Goal: Transaction & Acquisition: Purchase product/service

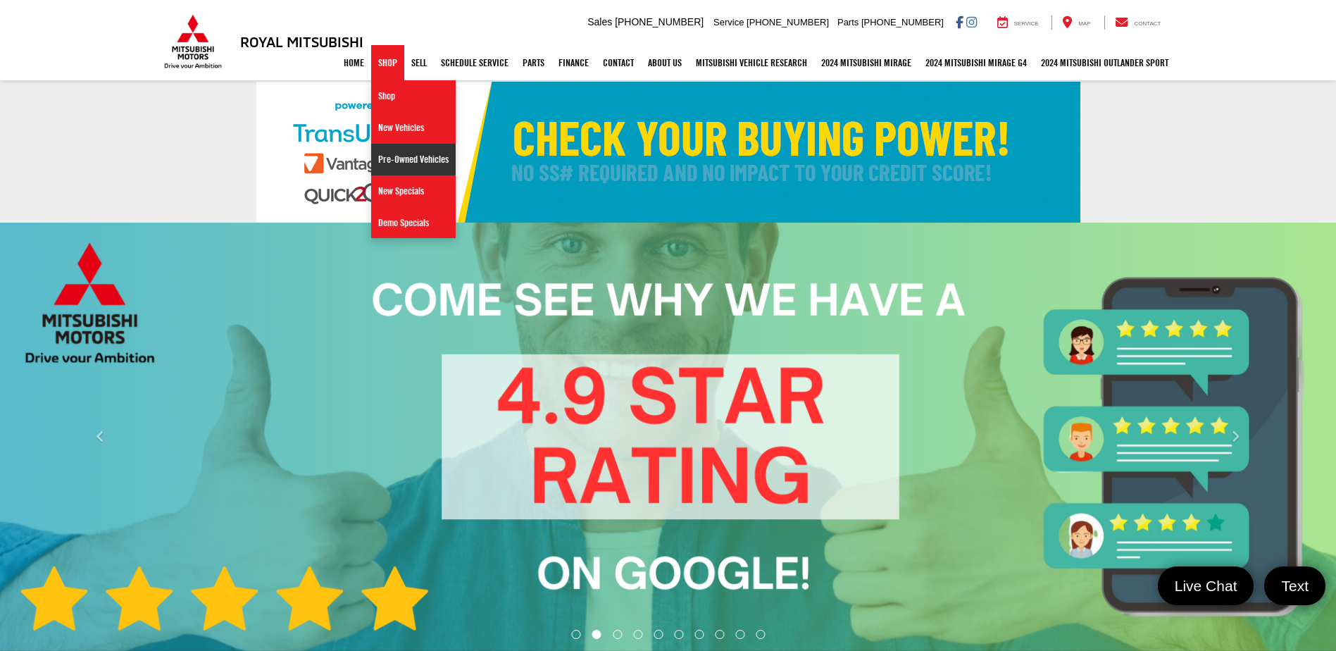
click at [416, 163] on link "Pre-Owned Vehicles" at bounding box center [413, 160] width 84 height 32
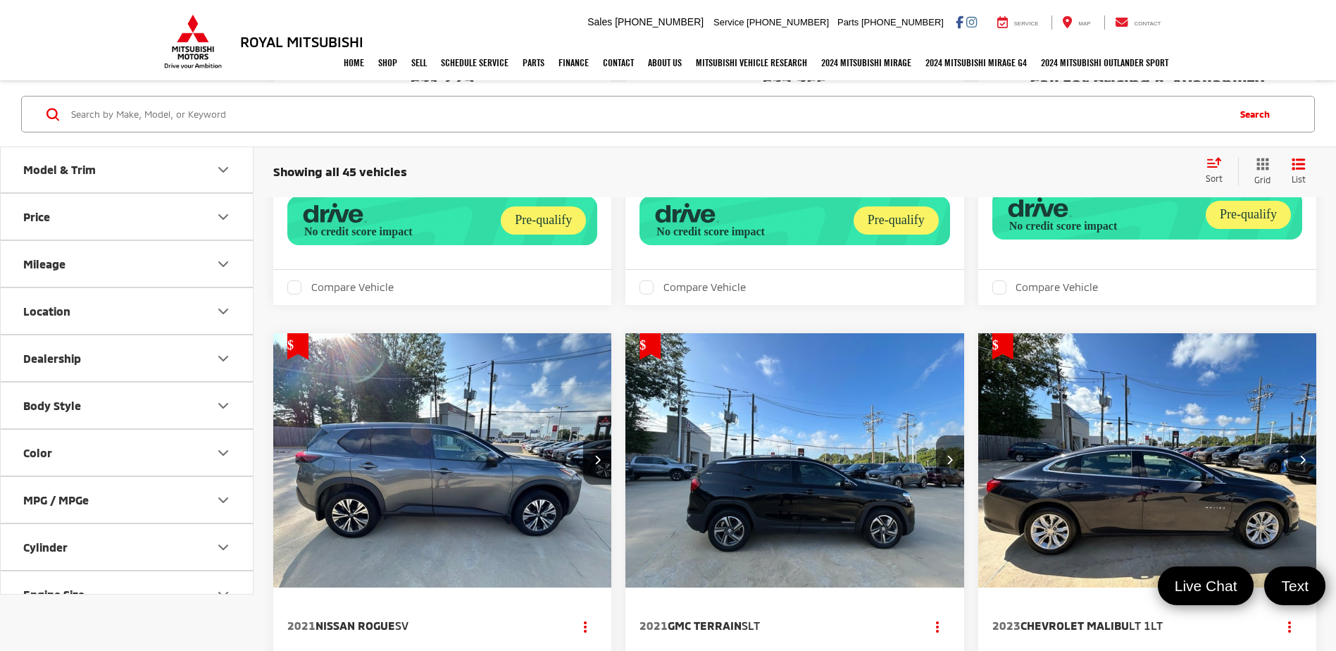
scroll to position [70, 0]
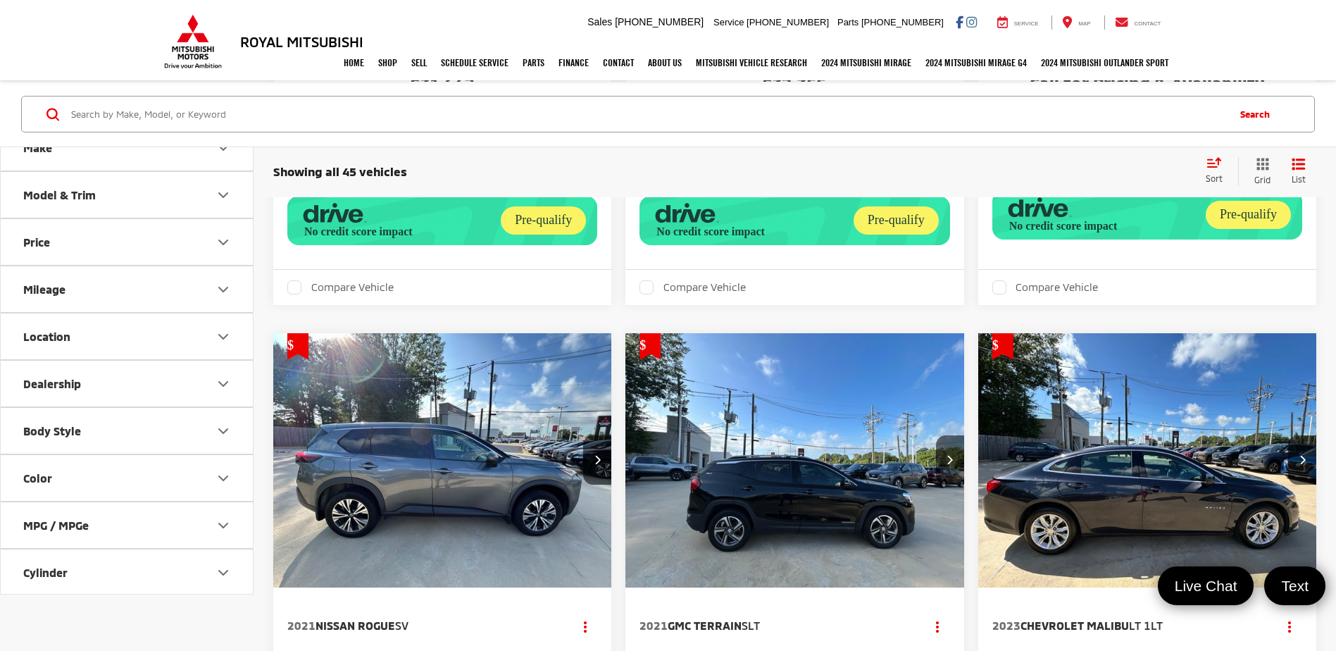
click at [164, 239] on button "Price" at bounding box center [127, 242] width 253 height 46
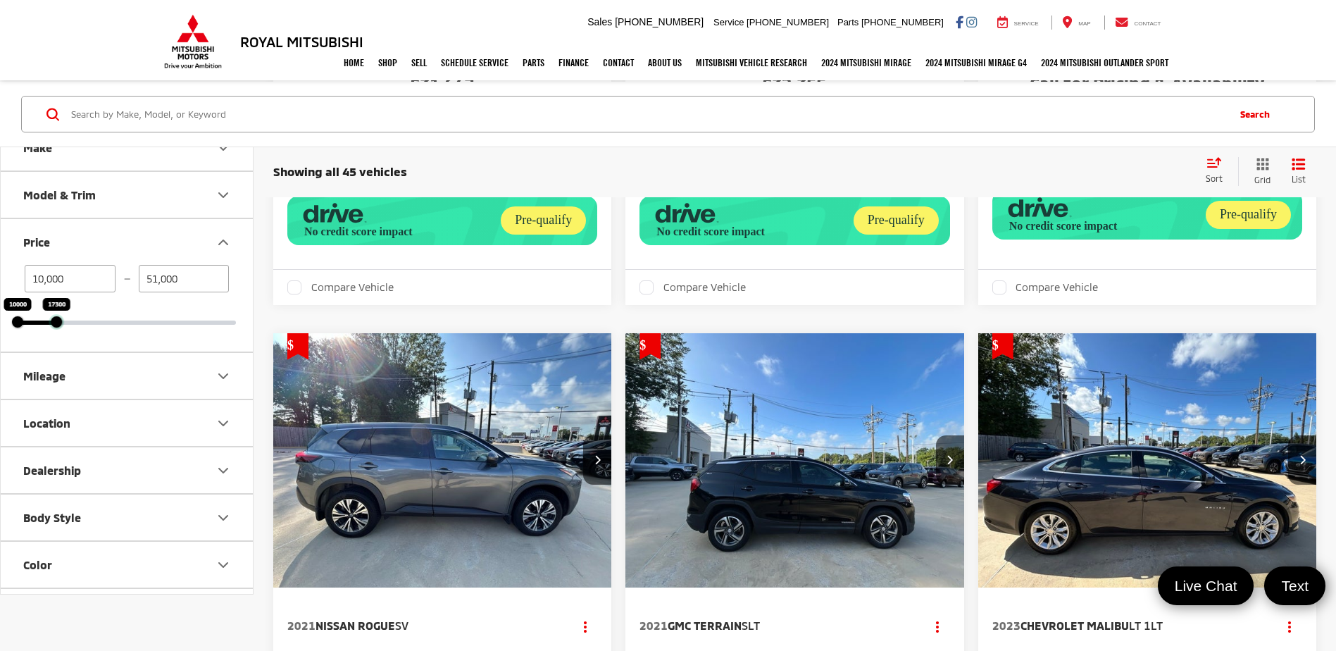
drag, startPoint x: 232, startPoint y: 322, endPoint x: 52, endPoint y: 332, distance: 179.8
click at [52, 333] on div "10,000 — 51,000 10000 17300" at bounding box center [127, 308] width 252 height 87
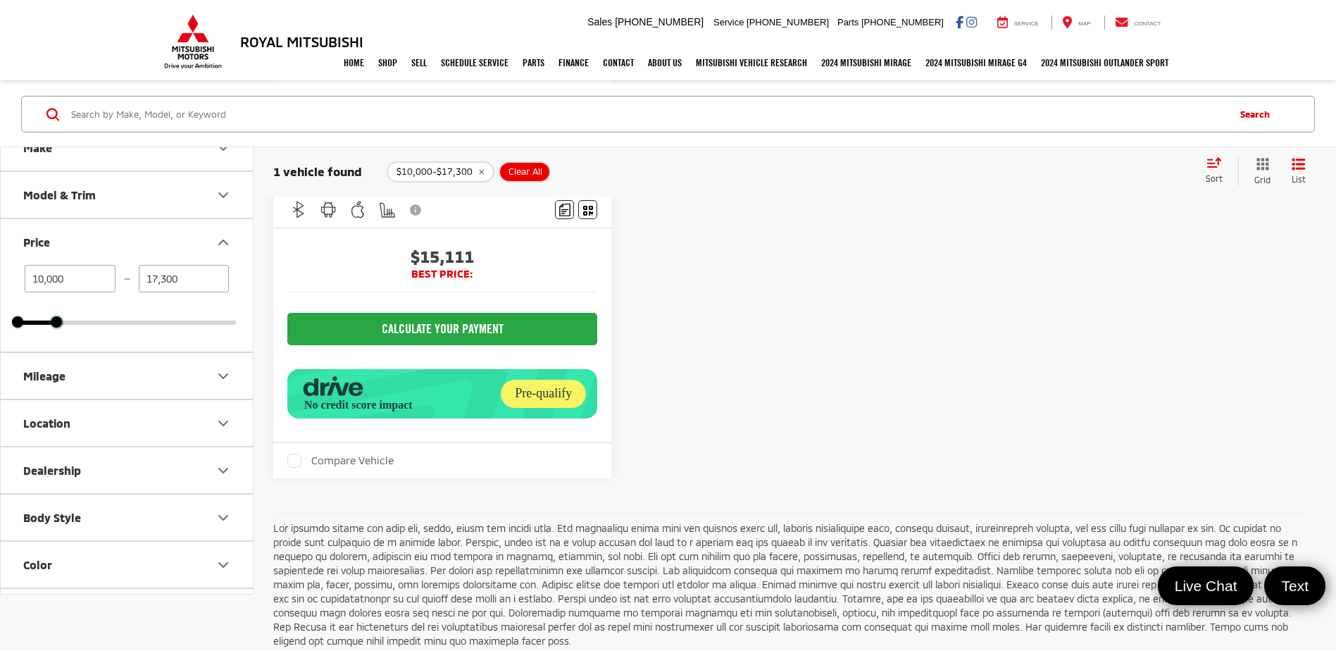
scroll to position [206, 0]
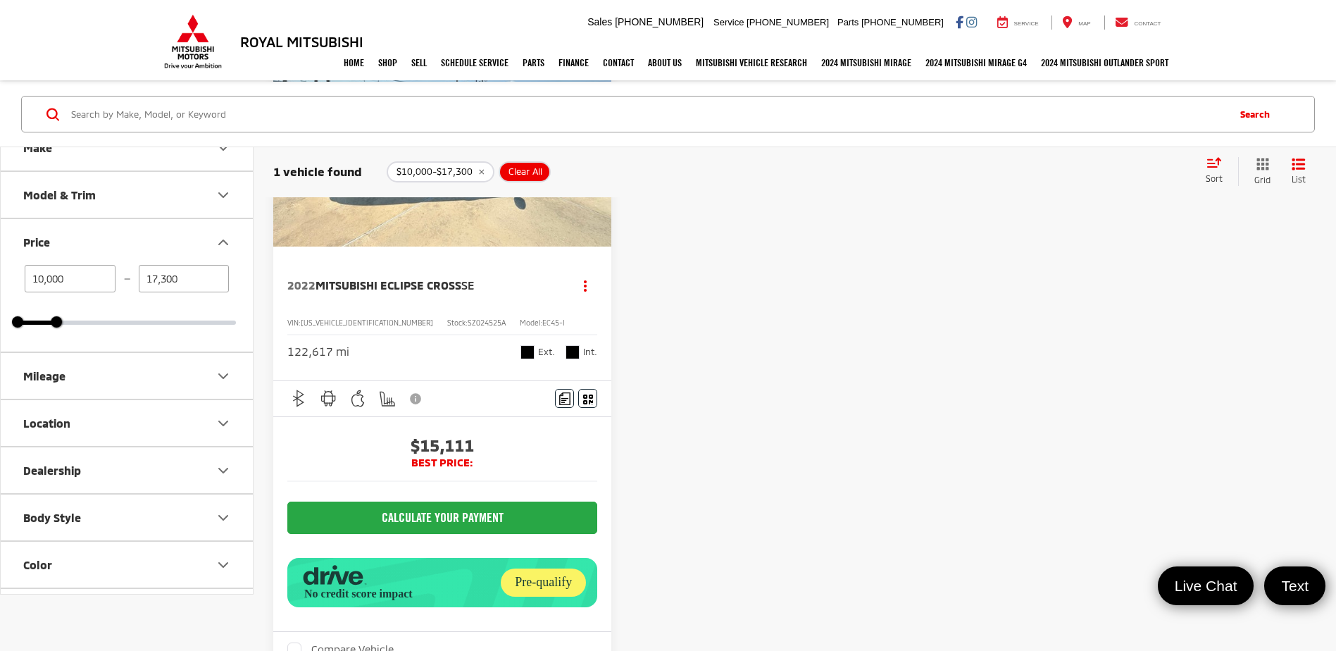
click at [59, 315] on div "10,000 — 17,300 10000 17300" at bounding box center [127, 295] width 218 height 60
drag, startPoint x: 60, startPoint y: 322, endPoint x: 73, endPoint y: 319, distance: 13.7
click at [73, 319] on div at bounding box center [69, 321] width 11 height 11
type input "19,800"
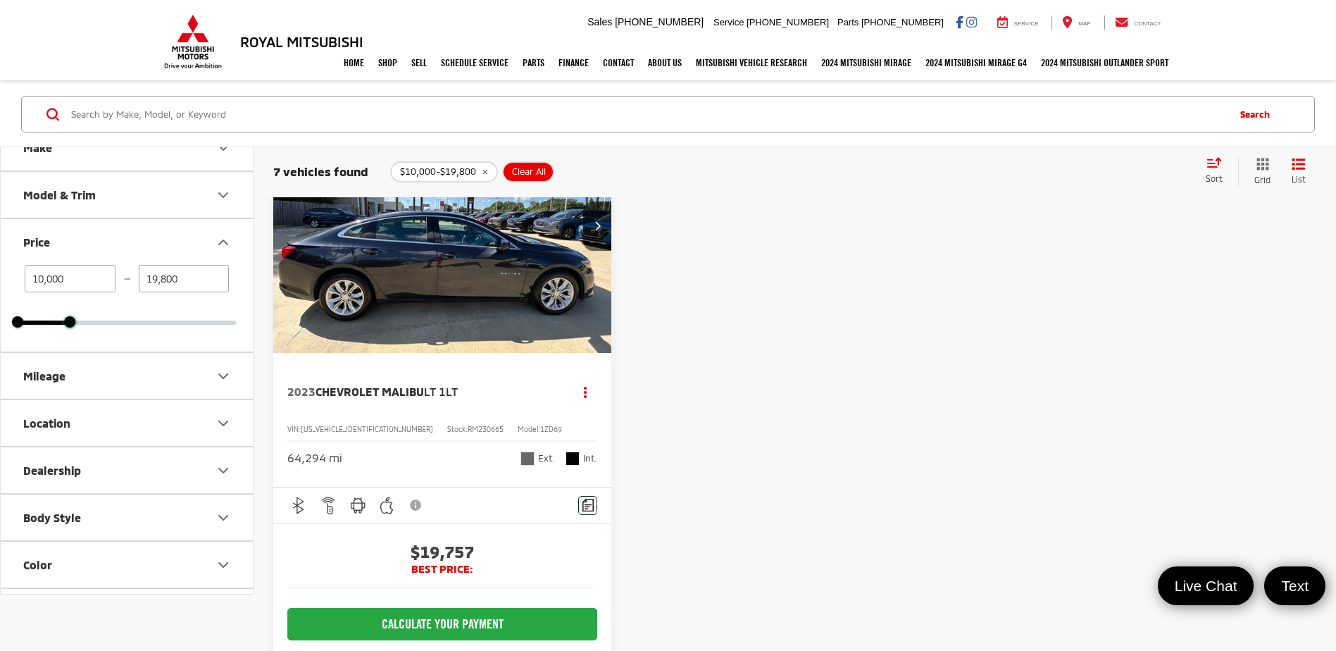
scroll to position [1505, 0]
drag, startPoint x: 472, startPoint y: 353, endPoint x: 485, endPoint y: 353, distance: 12.7
click at [472, 353] on img "2023 Chevrolet Malibu LT 1LT 0" at bounding box center [443, 225] width 340 height 255
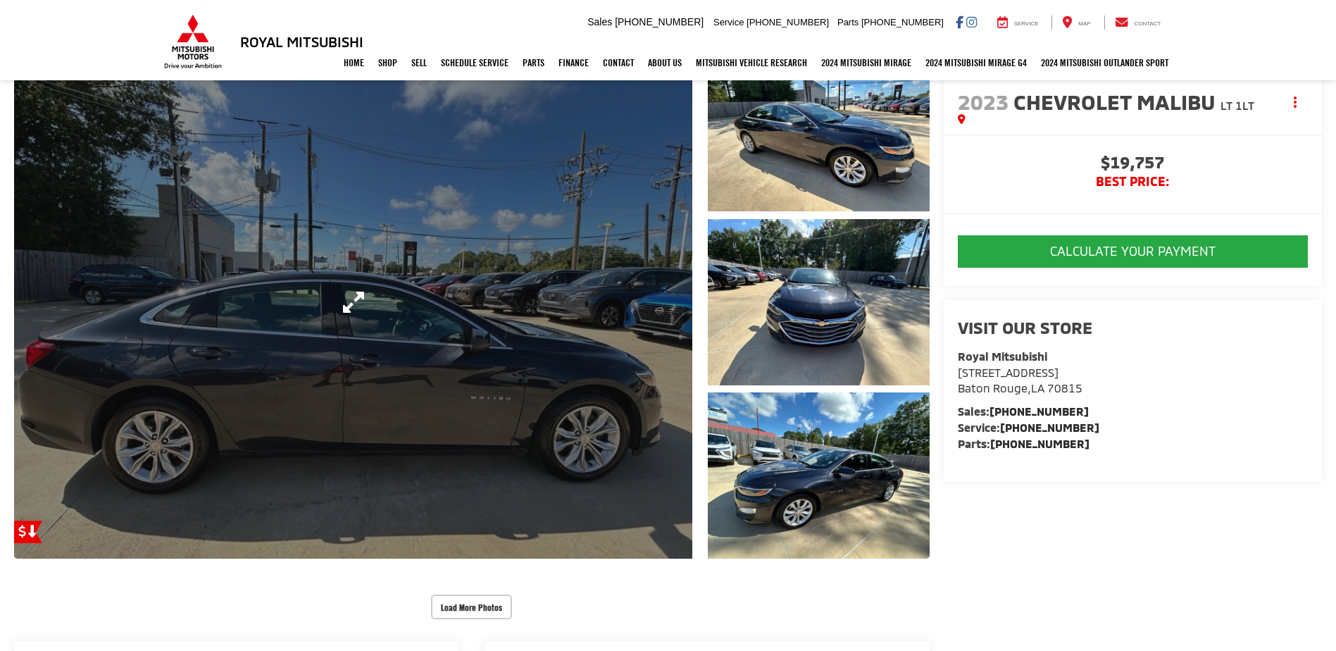
scroll to position [141, 0]
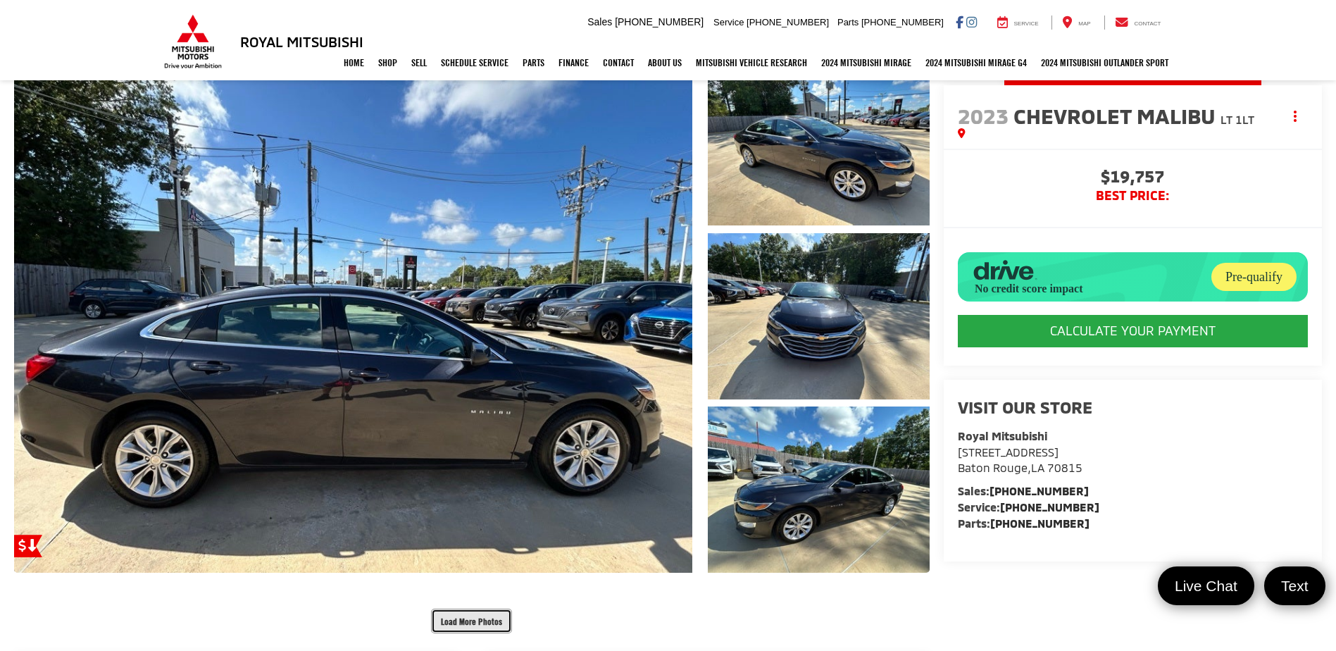
click at [455, 613] on button "Load More Photos" at bounding box center [471, 620] width 81 height 25
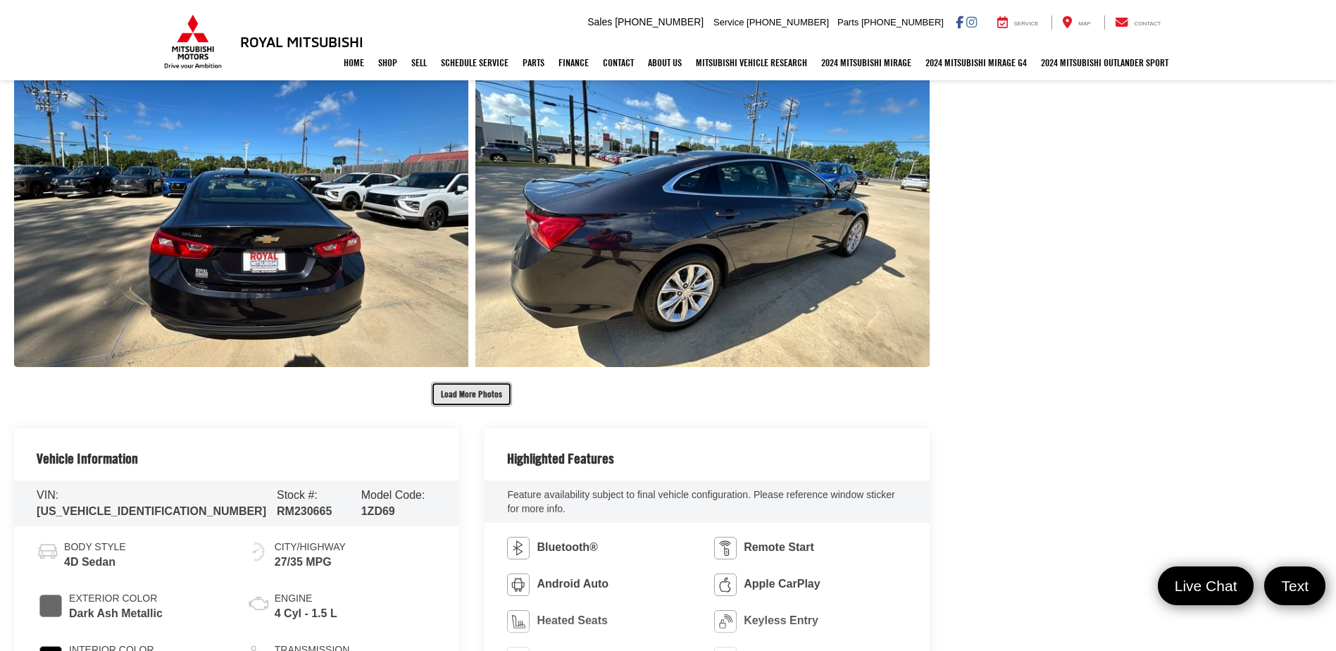
scroll to position [1127, 0]
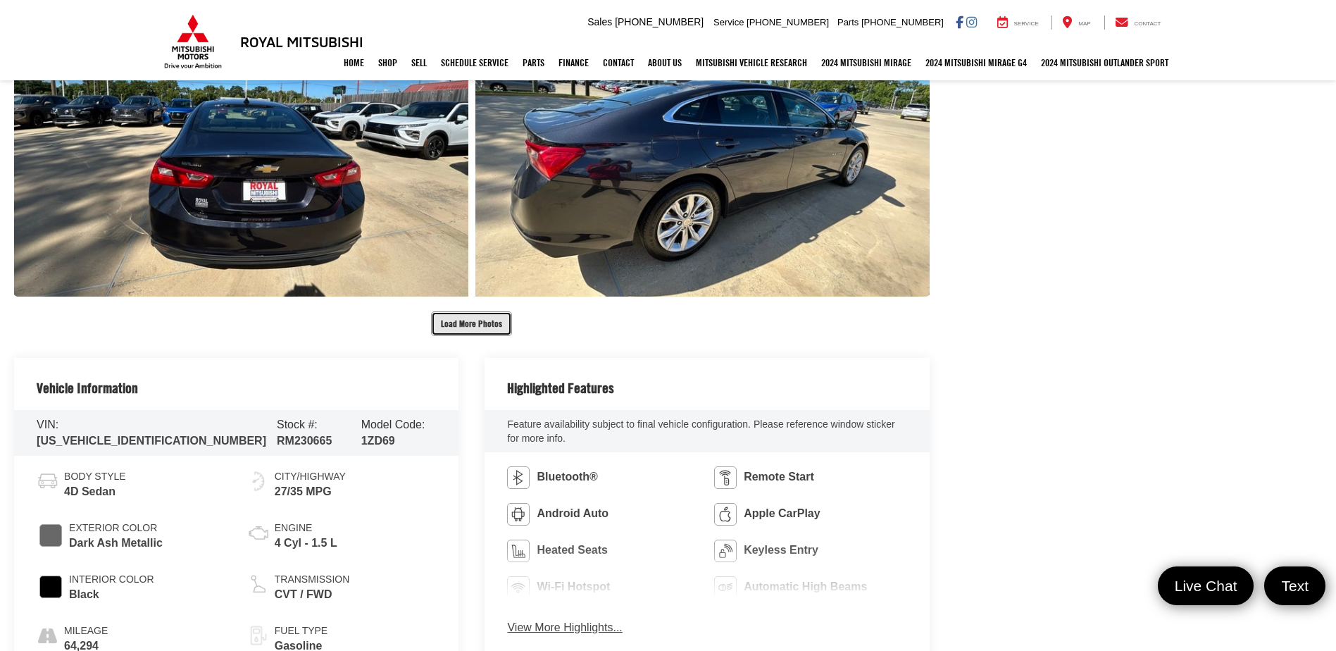
click at [476, 323] on button "Load More Photos" at bounding box center [471, 323] width 81 height 25
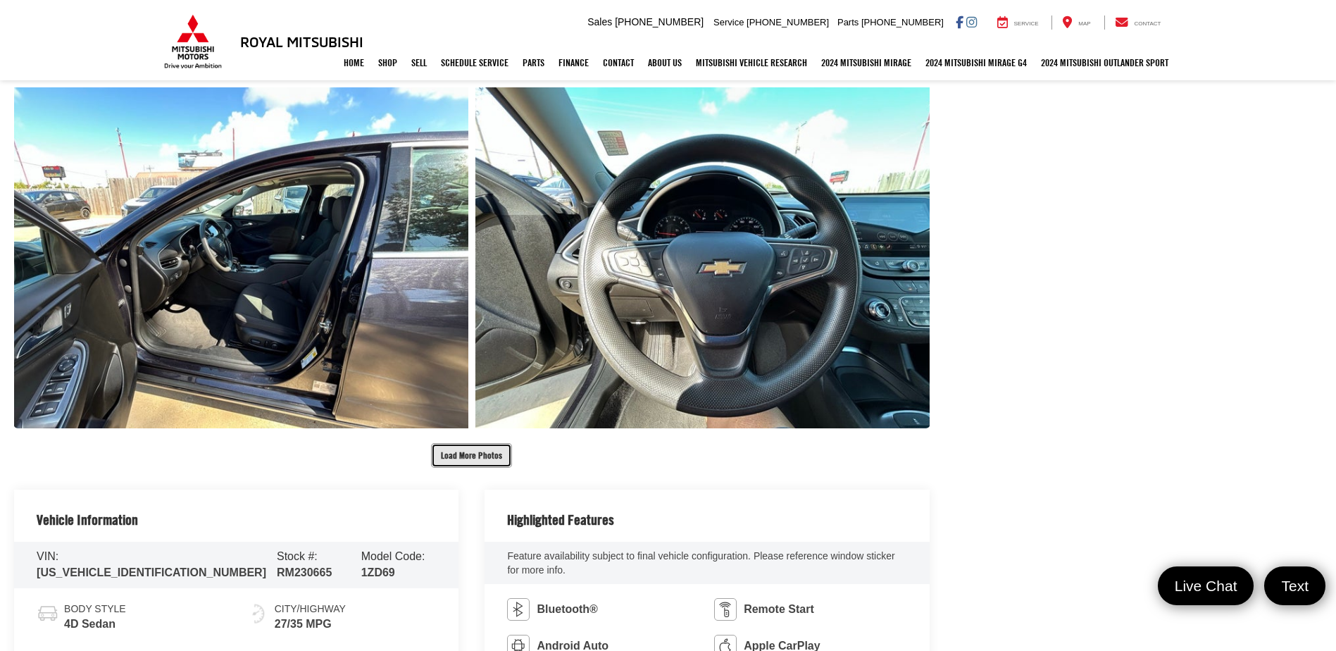
scroll to position [1972, 0]
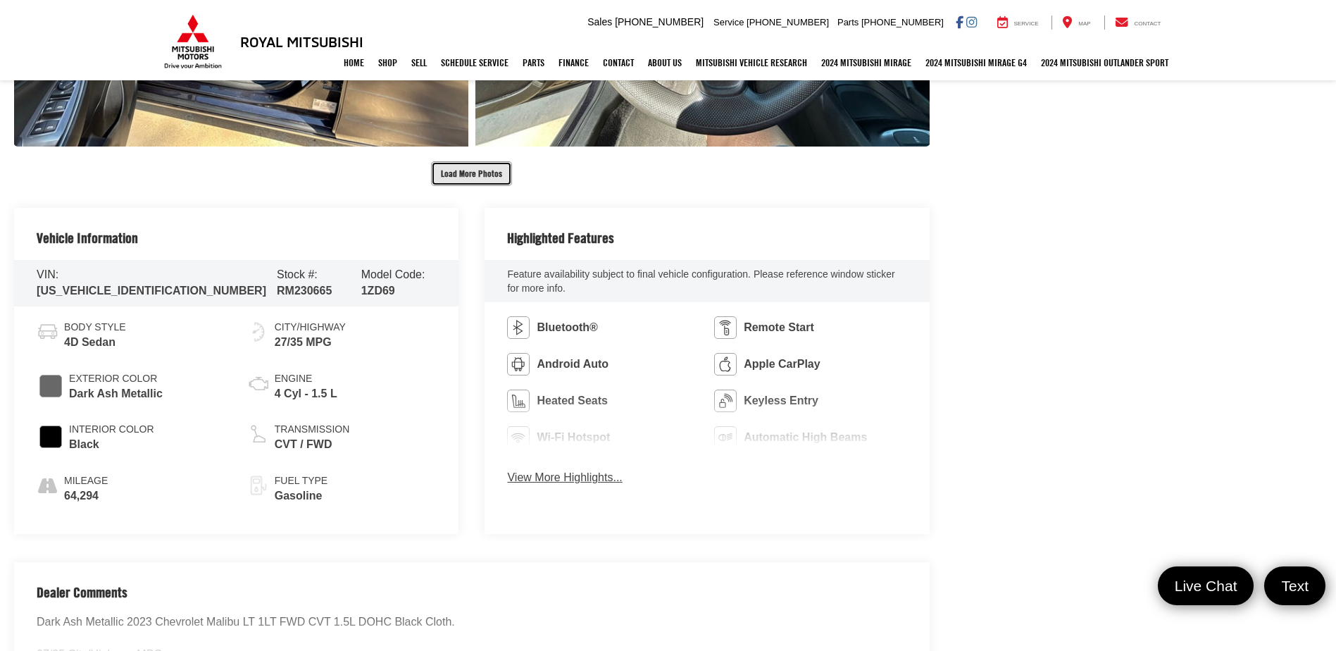
click at [487, 177] on button "Load More Photos" at bounding box center [471, 173] width 81 height 25
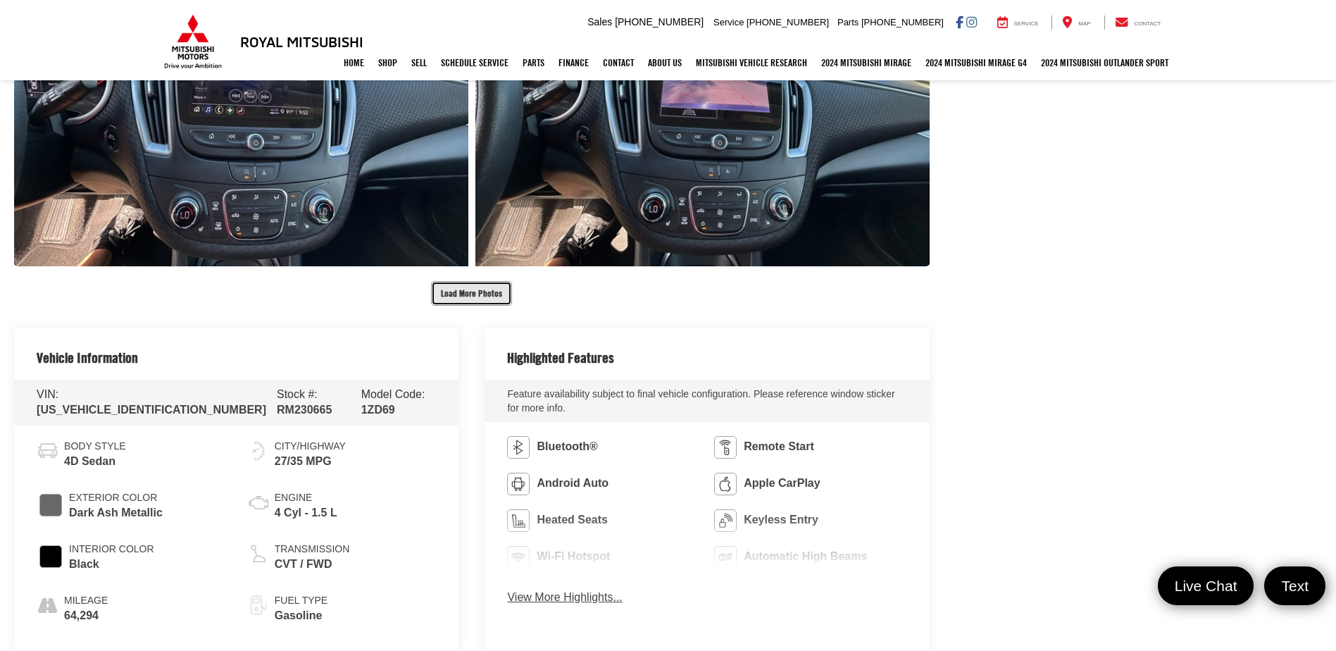
scroll to position [2535, 0]
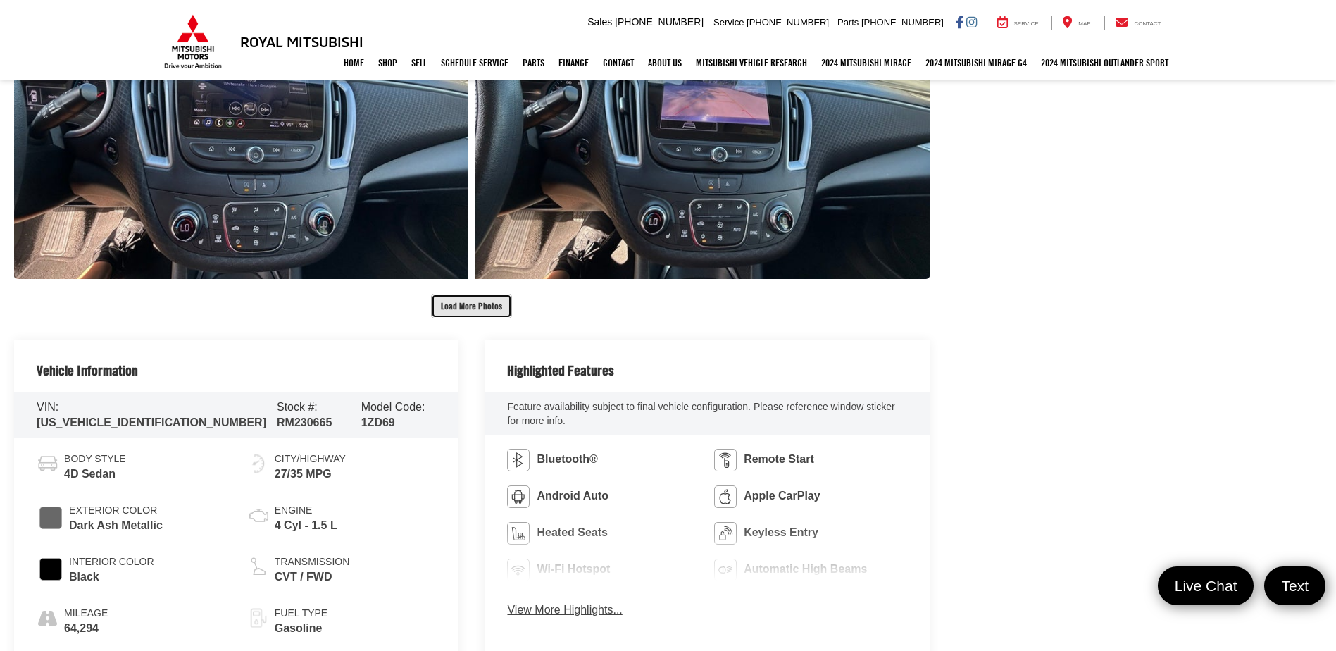
click at [445, 312] on button "Load More Photos" at bounding box center [471, 306] width 81 height 25
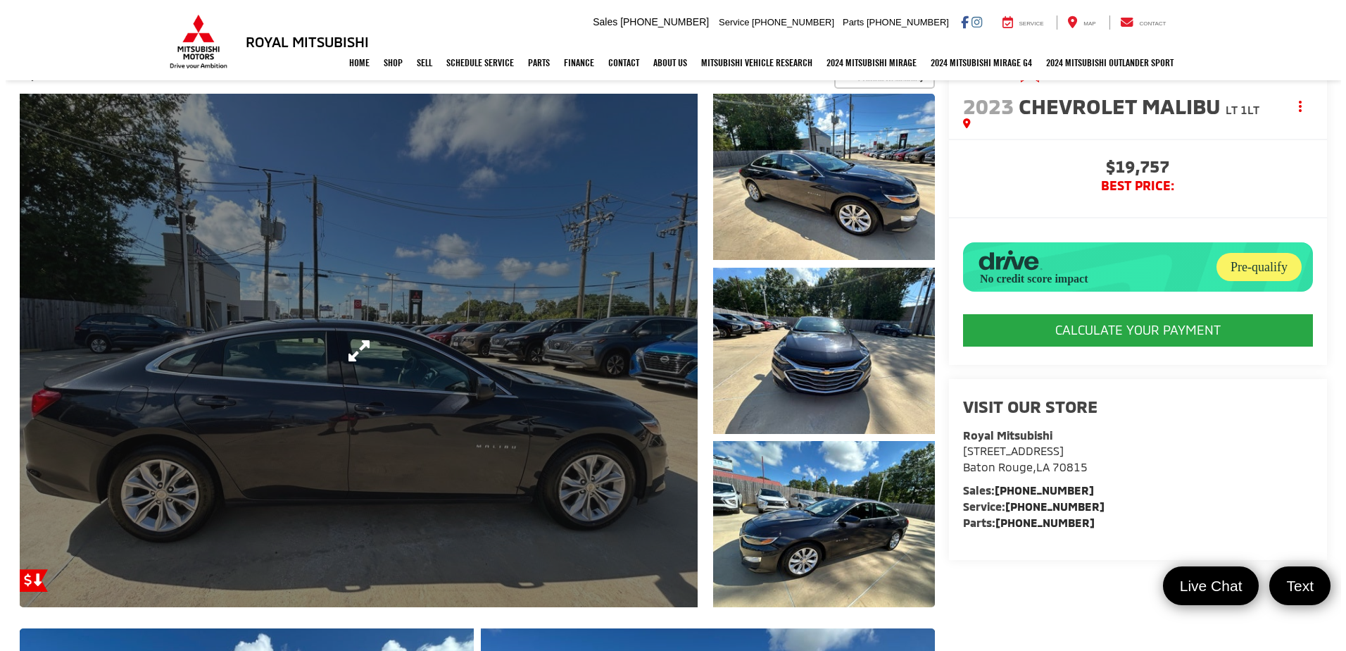
scroll to position [0, 0]
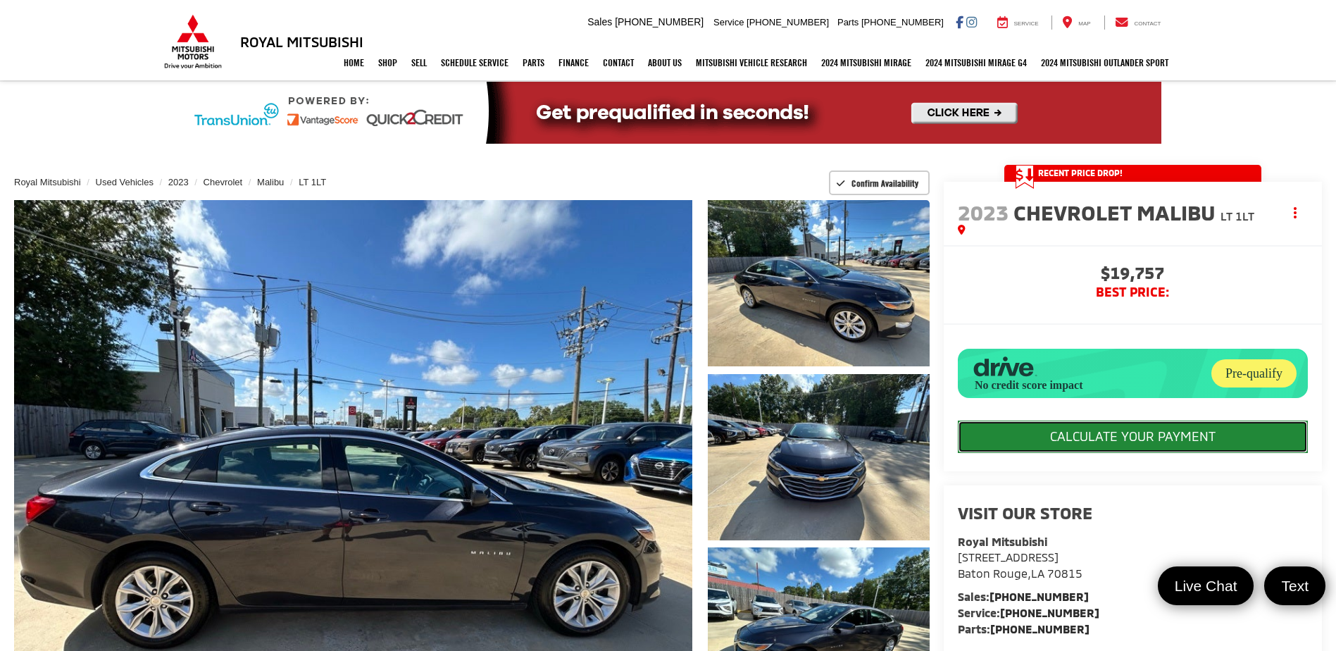
click at [1056, 453] on button "CALCULATE YOUR PAYMENT" at bounding box center [1133, 436] width 350 height 32
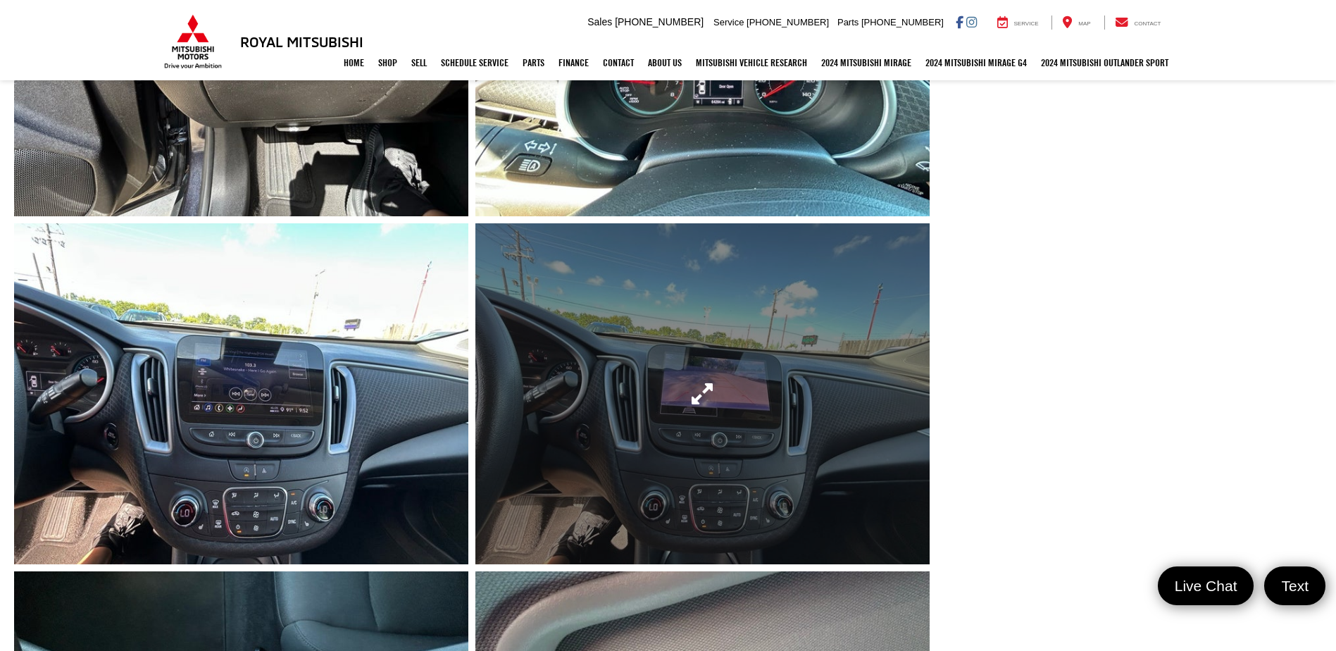
scroll to position [2394, 0]
